Goal: Information Seeking & Learning: Understand process/instructions

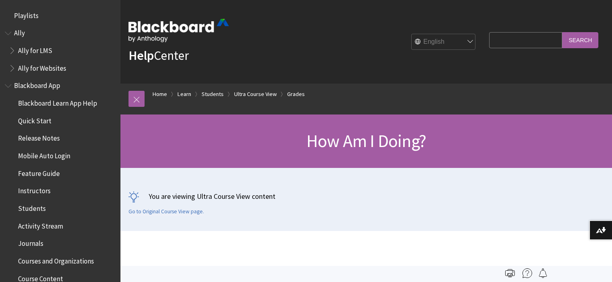
scroll to position [1095, 0]
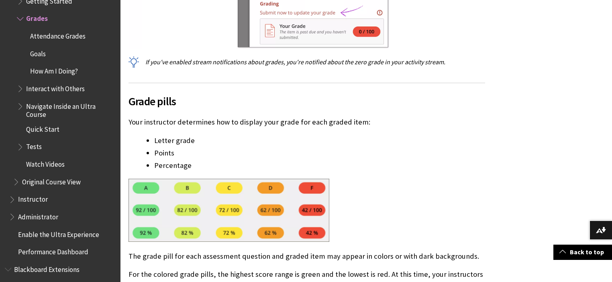
scroll to position [1604, 0]
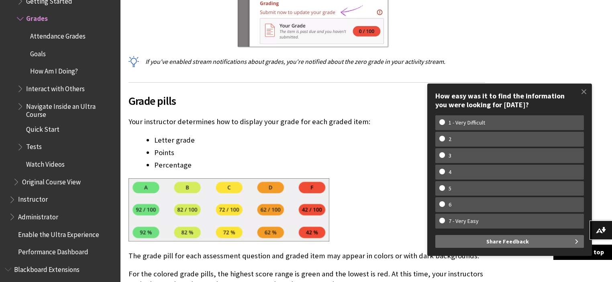
click at [581, 94] on span at bounding box center [584, 91] width 17 height 17
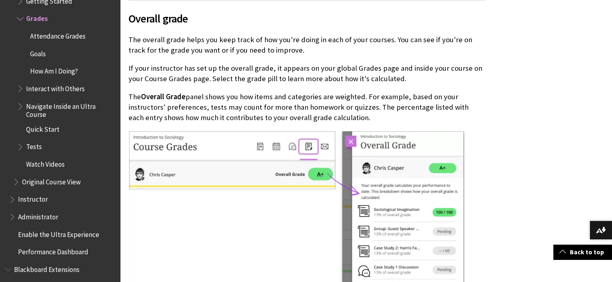
scroll to position [2279, 0]
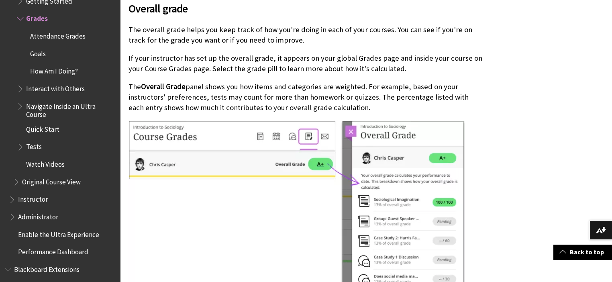
scroll to position [2309, 0]
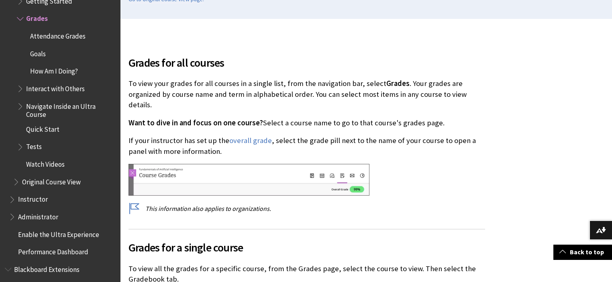
scroll to position [213, 0]
